Goal: Information Seeking & Learning: Learn about a topic

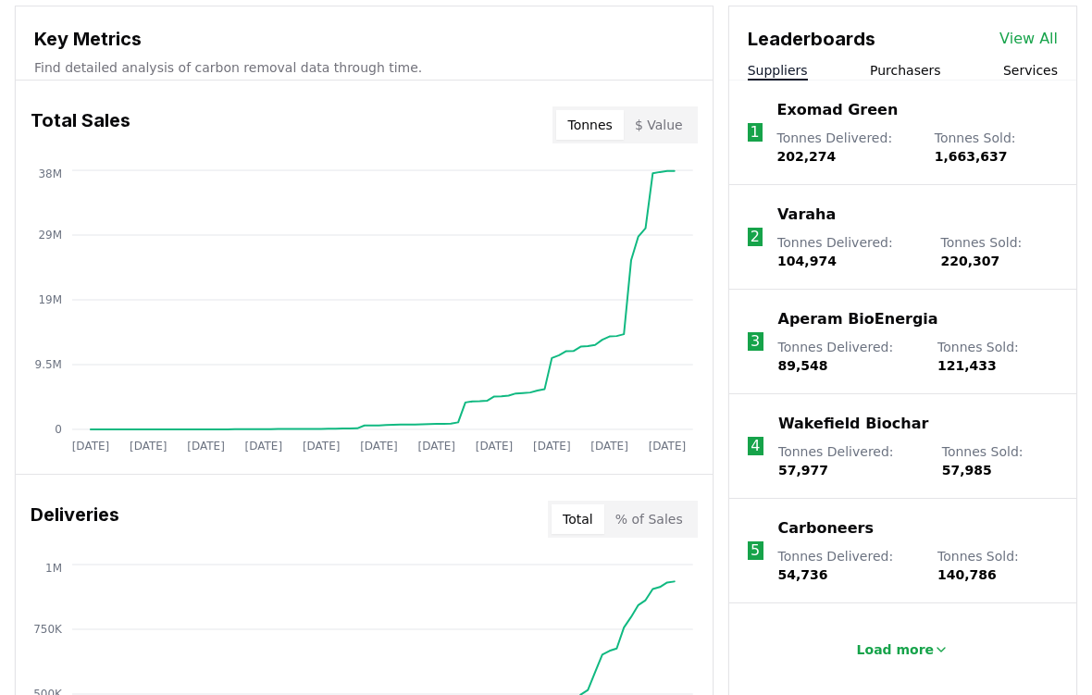
scroll to position [674, 0]
click at [675, 517] on button "% of Sales" at bounding box center [650, 520] width 90 height 30
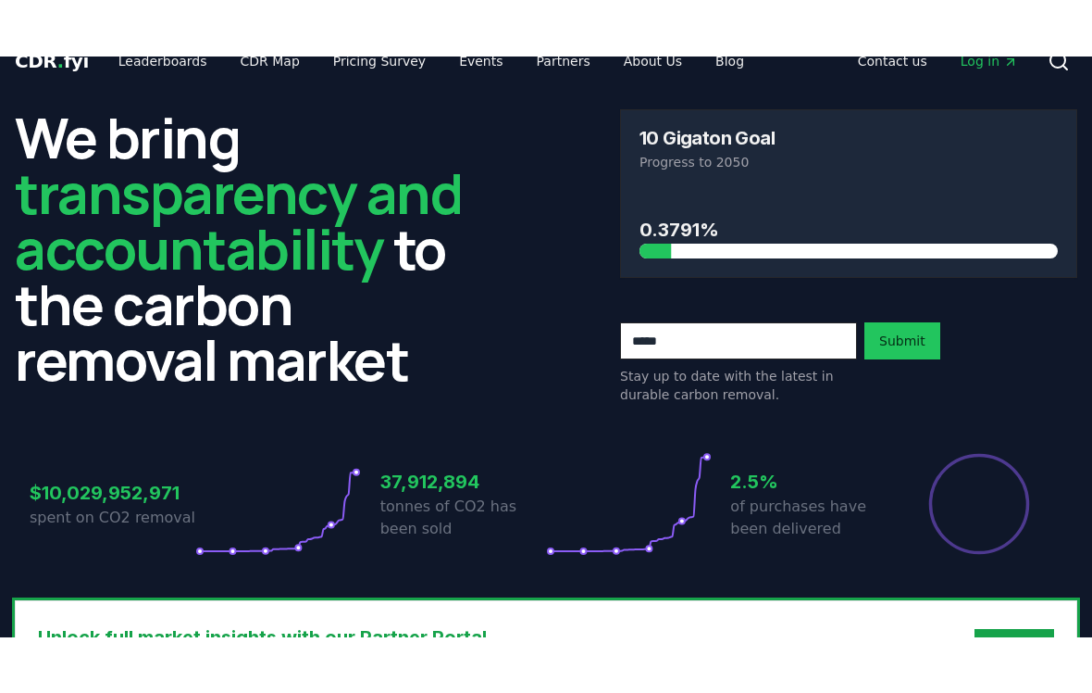
scroll to position [0, 0]
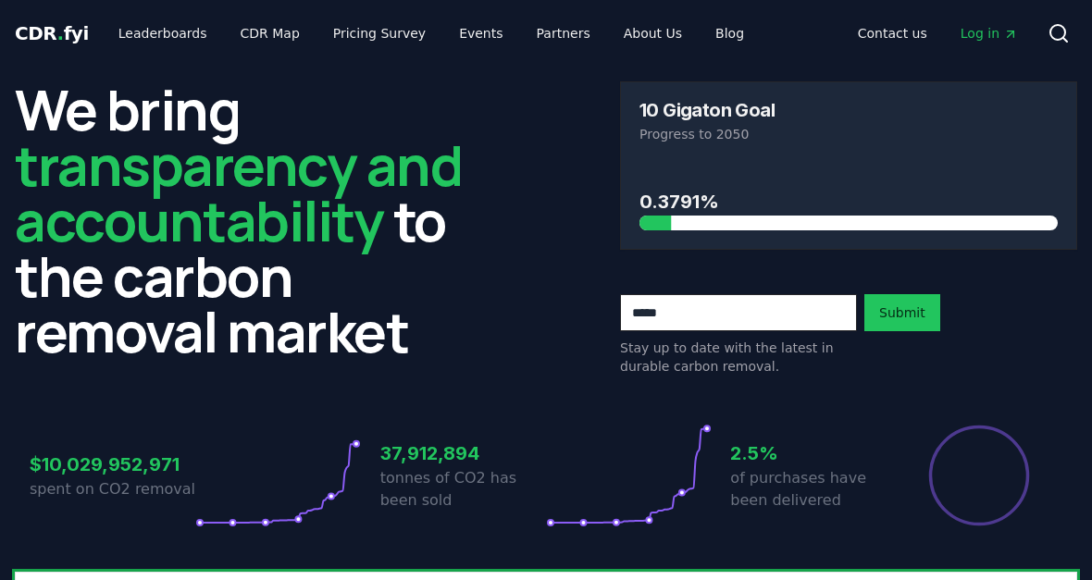
click at [176, 38] on link "Leaderboards" at bounding box center [163, 33] width 119 height 33
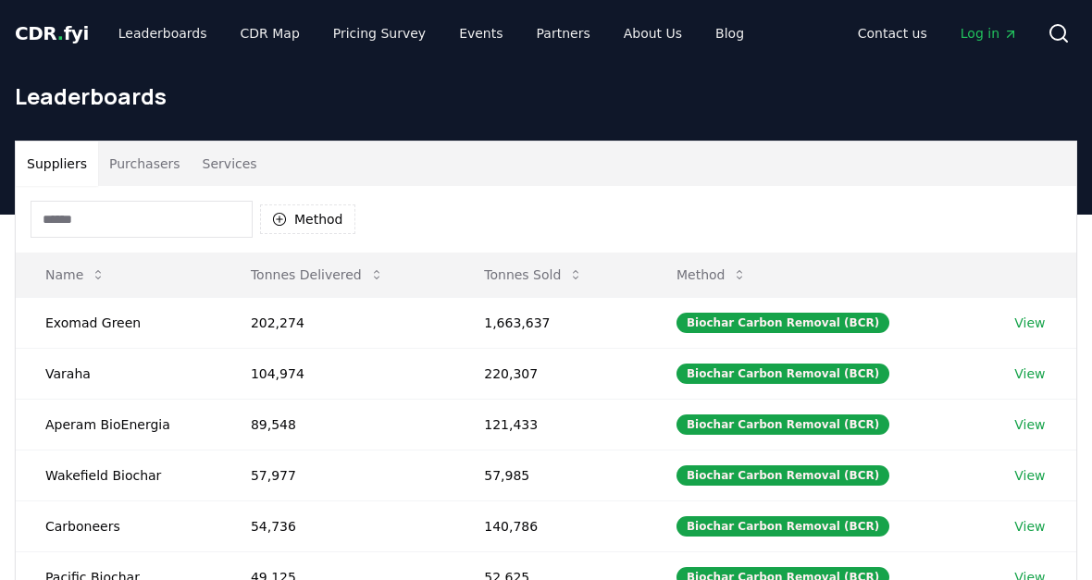
click at [137, 180] on button "Purchasers" at bounding box center [145, 164] width 94 height 44
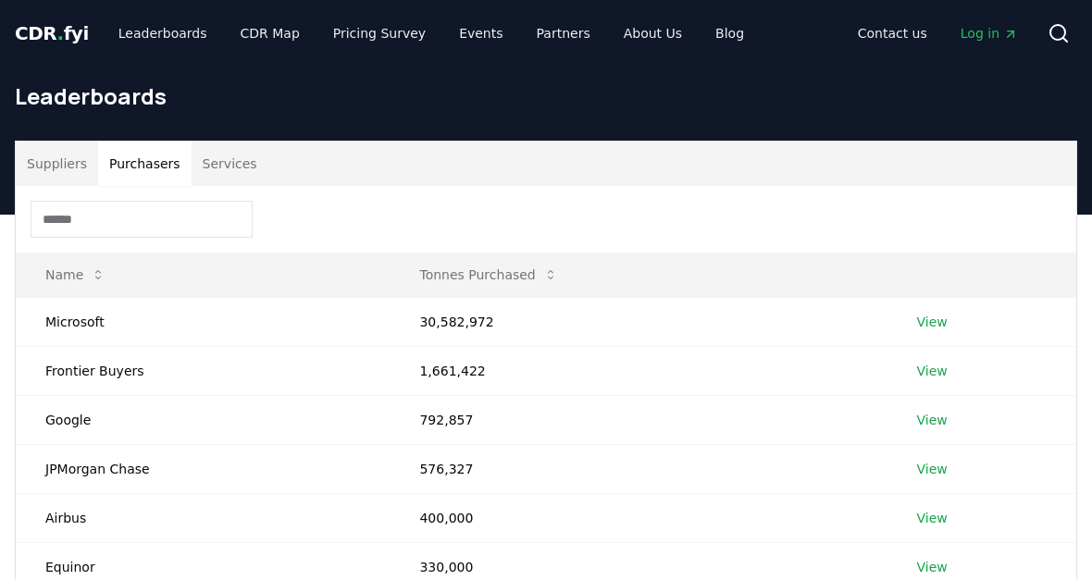
click at [925, 331] on link "View" at bounding box center [932, 322] width 31 height 19
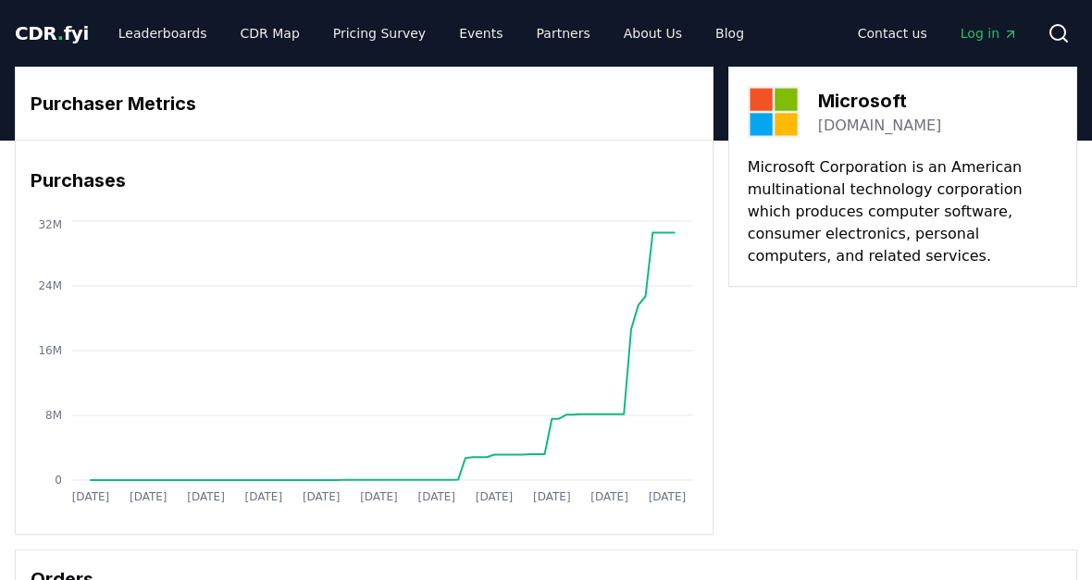
click at [256, 49] on link "CDR Map" at bounding box center [270, 33] width 89 height 33
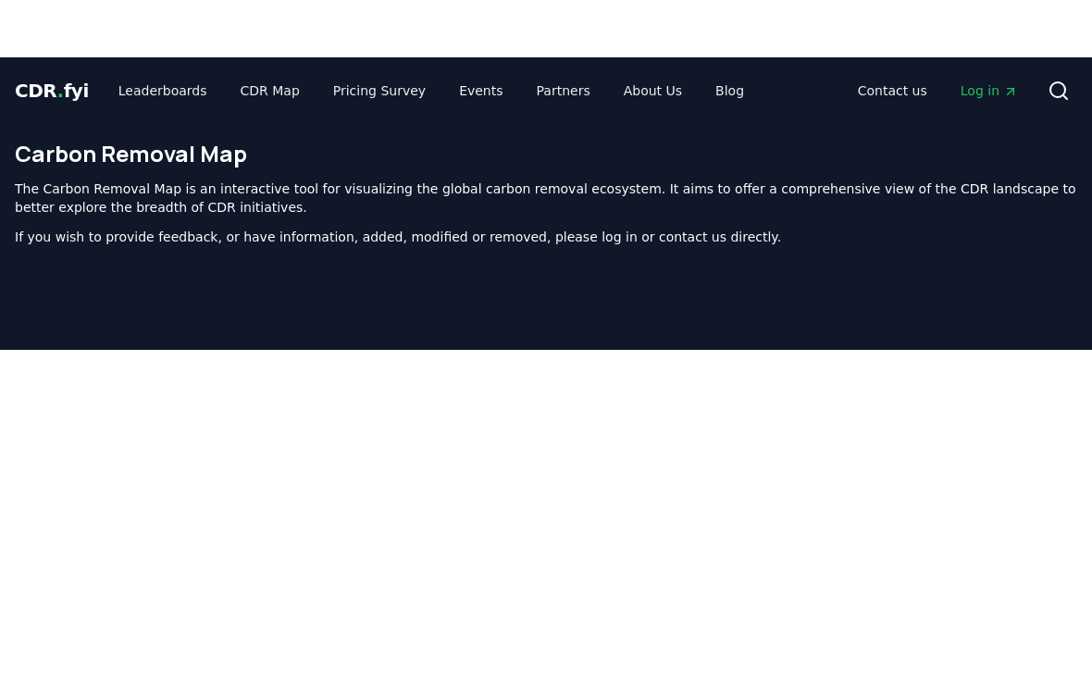
scroll to position [243, 0]
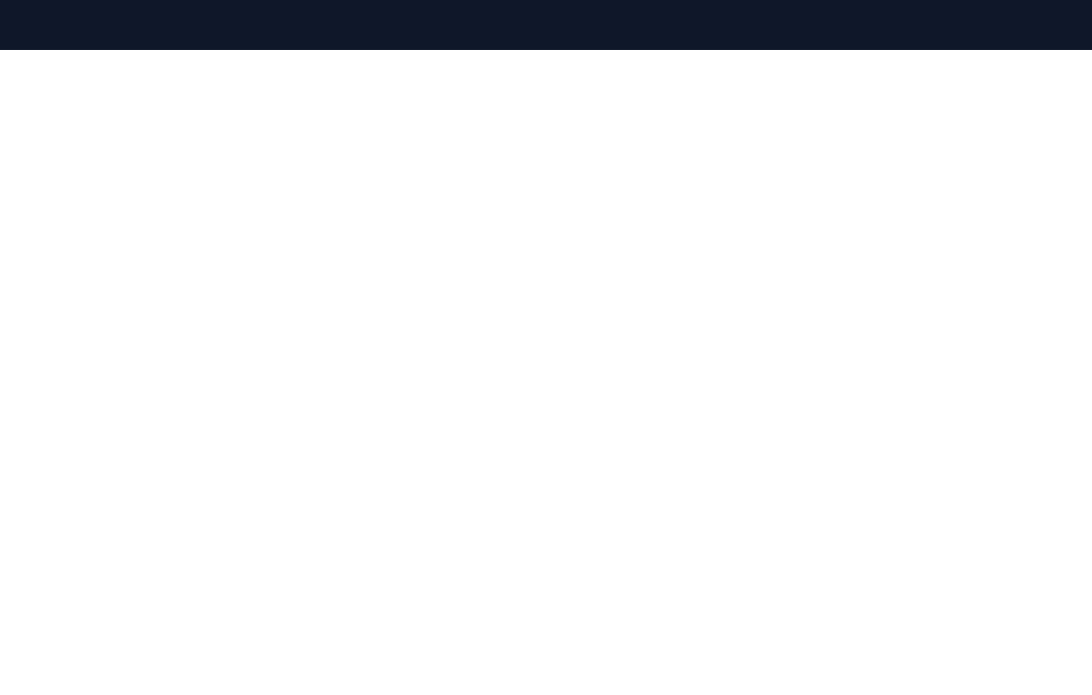
click at [10, 37] on div at bounding box center [546, 323] width 1092 height 695
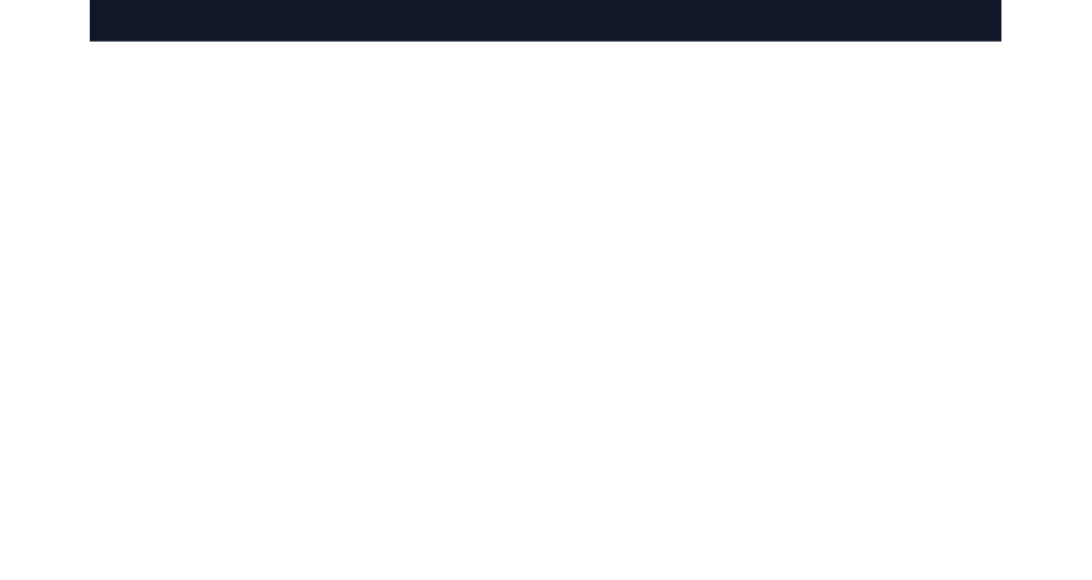
scroll to position [357, 0]
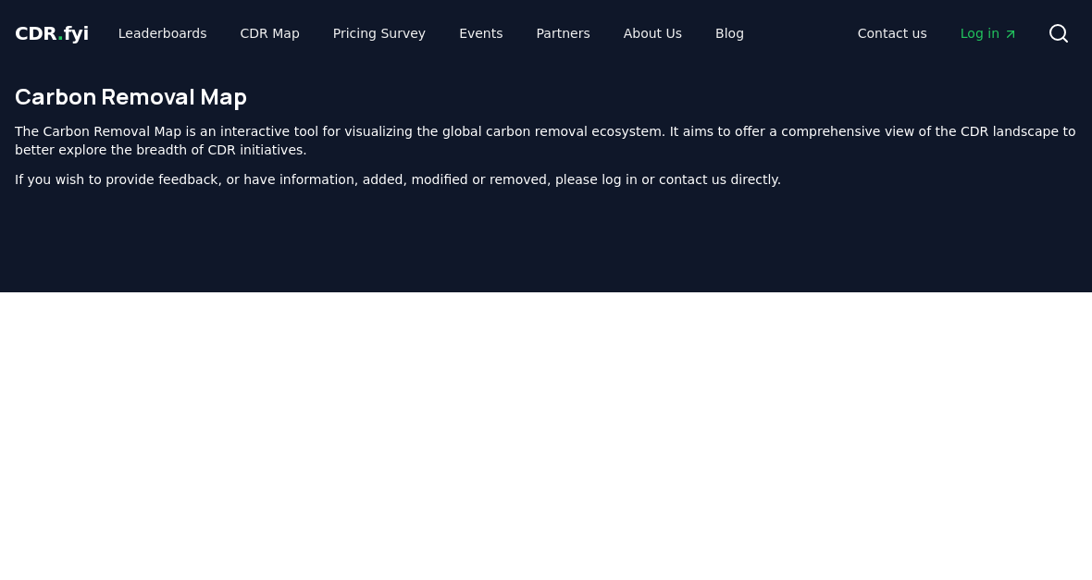
click at [362, 41] on link "Pricing Survey" at bounding box center [379, 33] width 122 height 33
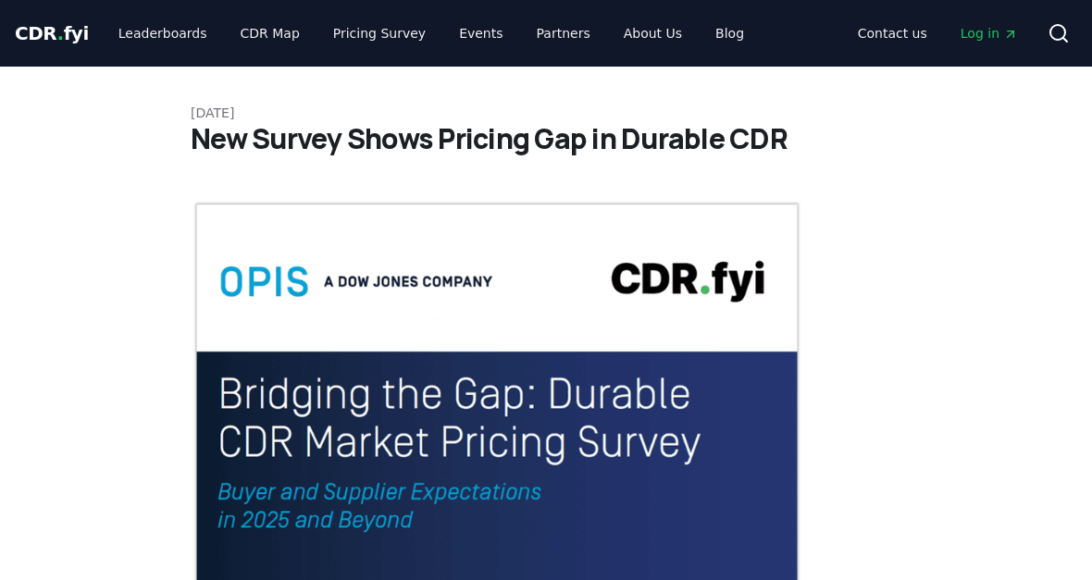
click at [367, 27] on link "Pricing Survey" at bounding box center [379, 33] width 122 height 33
click at [367, 35] on link "Pricing Survey" at bounding box center [379, 33] width 122 height 33
click at [376, 31] on link "Pricing Survey" at bounding box center [379, 33] width 122 height 33
click at [458, 29] on link "Events" at bounding box center [480, 33] width 73 height 33
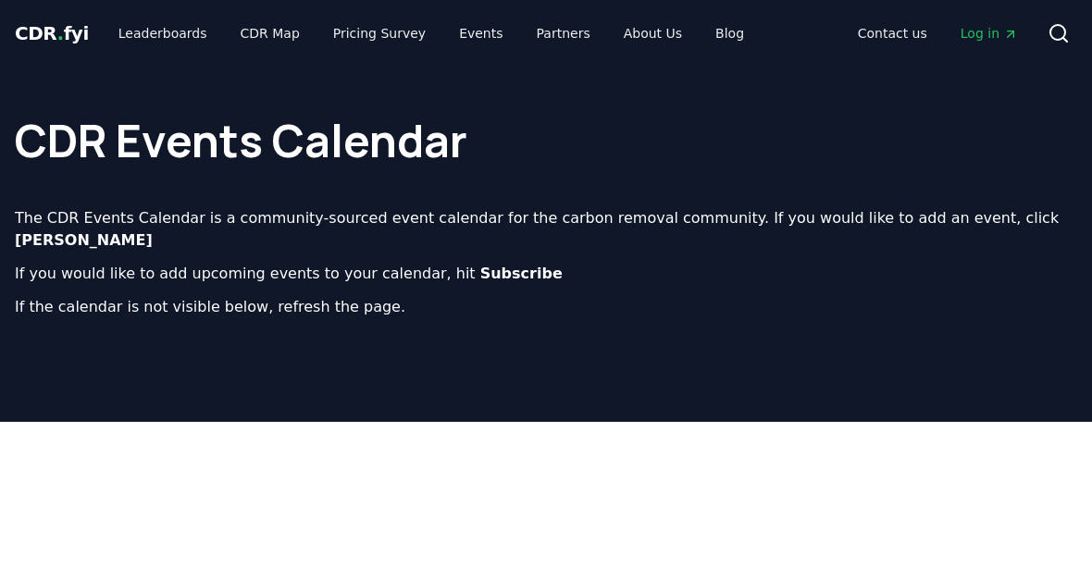
click at [534, 29] on link "Partners" at bounding box center [563, 33] width 83 height 33
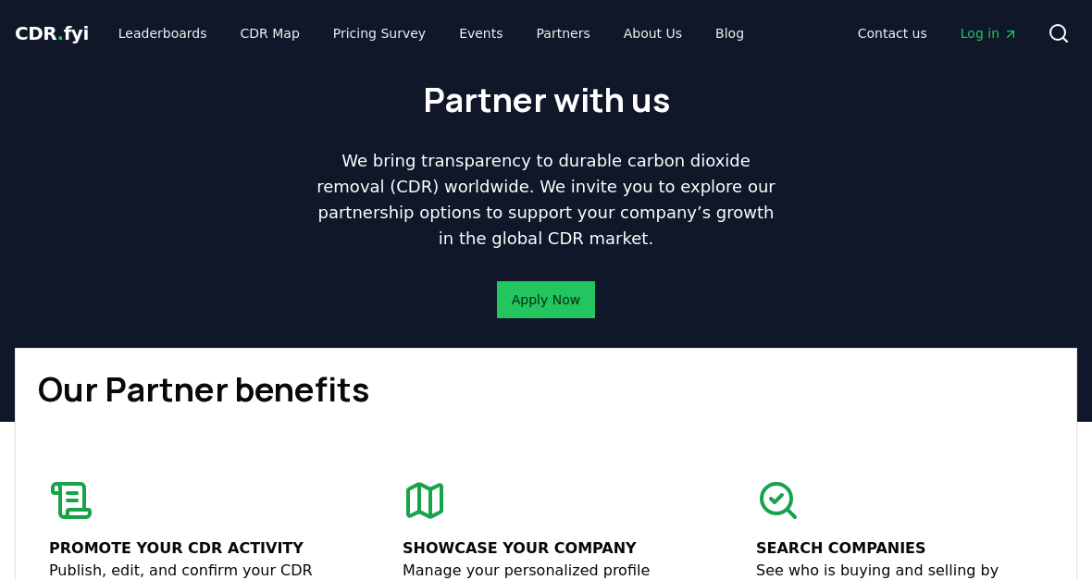
click at [57, 35] on span "." at bounding box center [60, 33] width 6 height 22
